Goal: Task Accomplishment & Management: Manage account settings

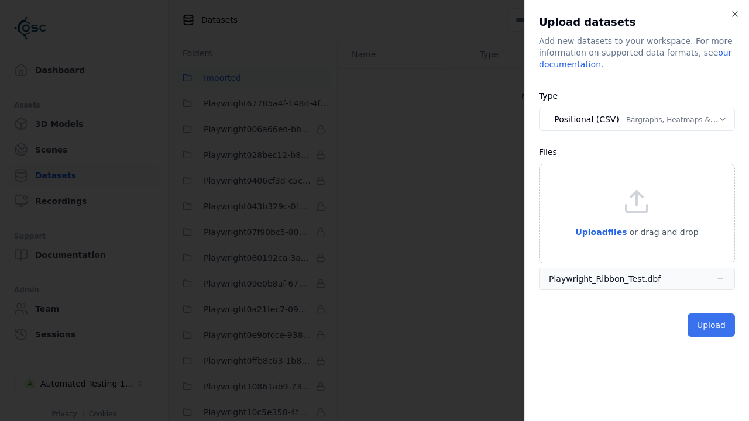
click at [712, 325] on button "Upload" at bounding box center [710, 325] width 47 height 23
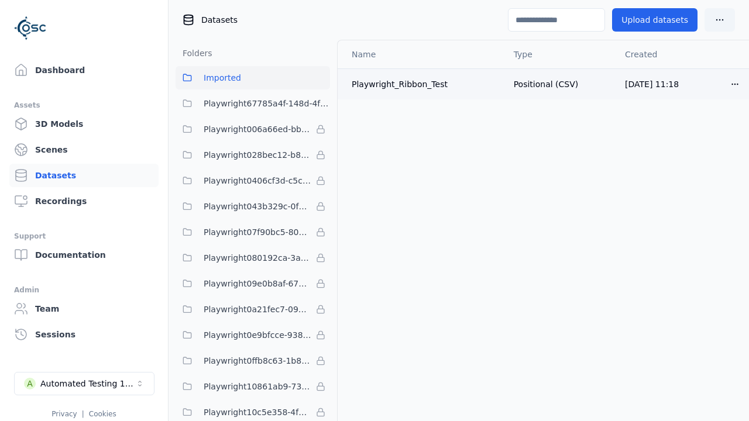
click at [735, 88] on html "Dashboard Assets 3D Models Scenes Datasets Recordings Support Documentation Adm…" at bounding box center [374, 210] width 749 height 421
click at [703, 135] on div "Delete" at bounding box center [708, 128] width 69 height 19
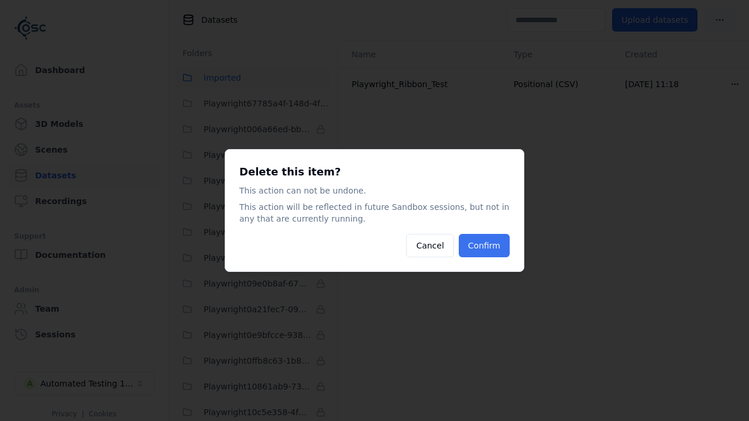
click at [500, 247] on button "Confirm" at bounding box center [484, 245] width 51 height 23
